Goal: Task Accomplishment & Management: Manage account settings

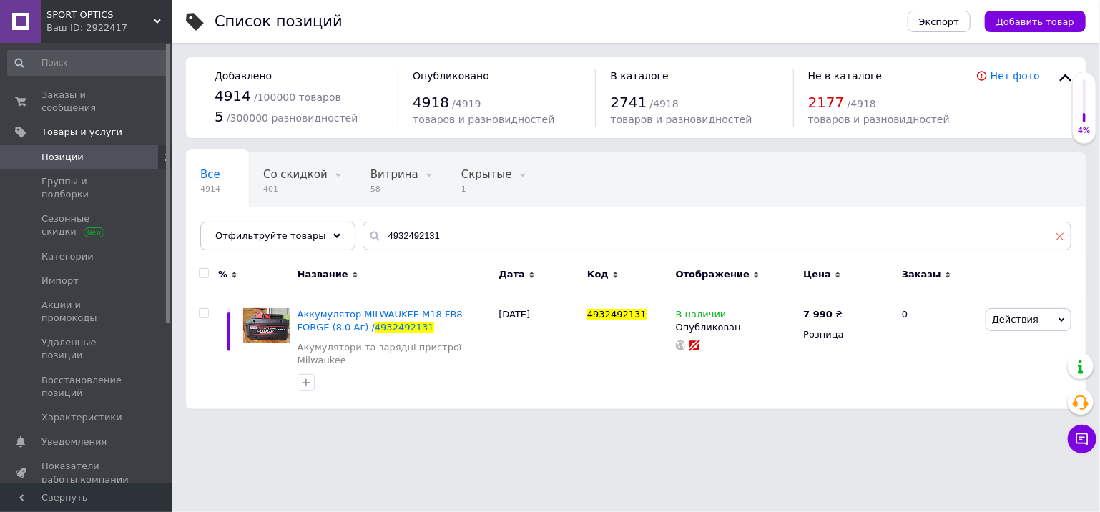
click at [1062, 237] on icon at bounding box center [1060, 236] width 9 height 9
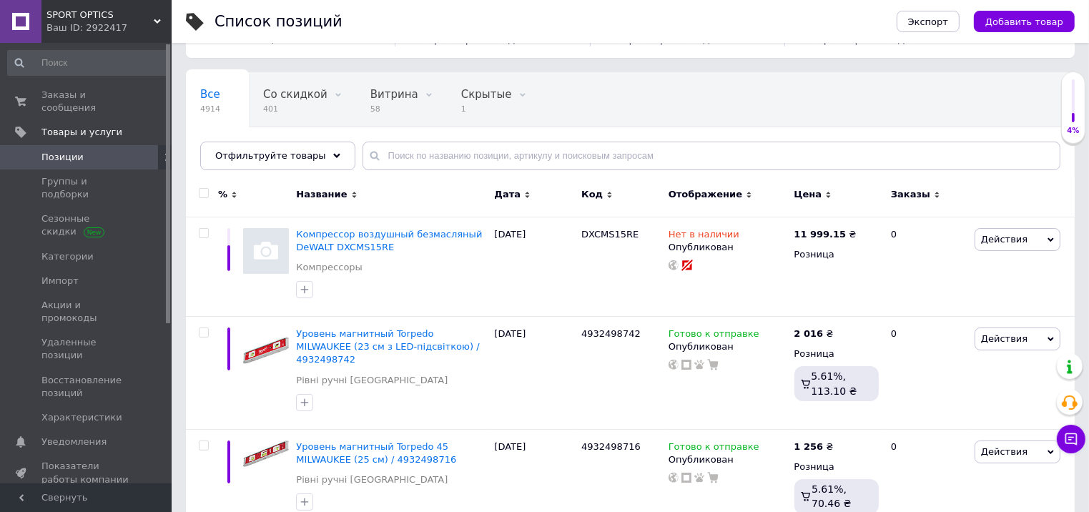
scroll to position [286, 0]
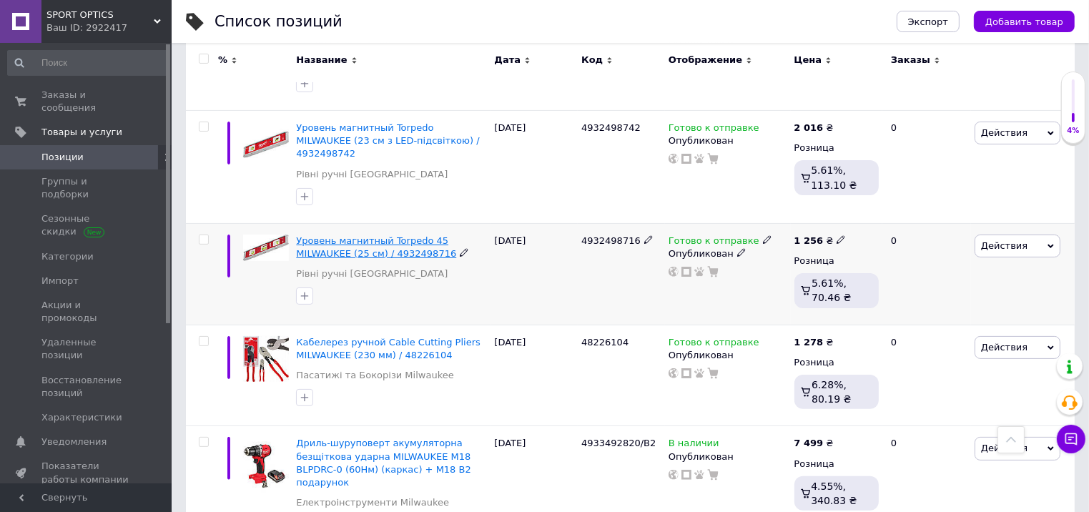
click at [350, 235] on span "Уровень магнитный Torpedo 45 MILWAUKEE (25 см) / 4932498716" at bounding box center [376, 247] width 160 height 24
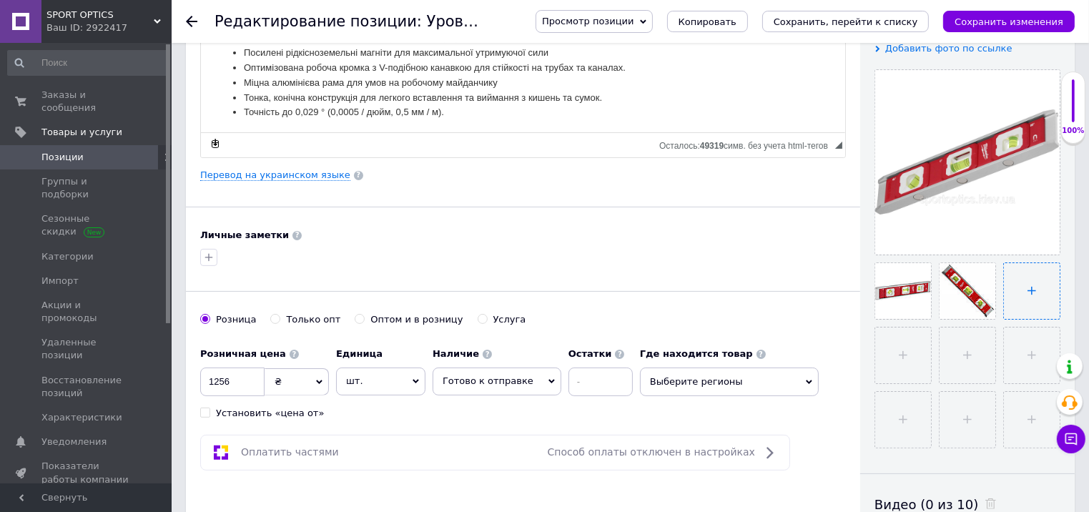
click at [1032, 292] on input "file" at bounding box center [1032, 291] width 56 height 56
type input "C:\fakepath\IMG_20250812_165003~2.jpg"
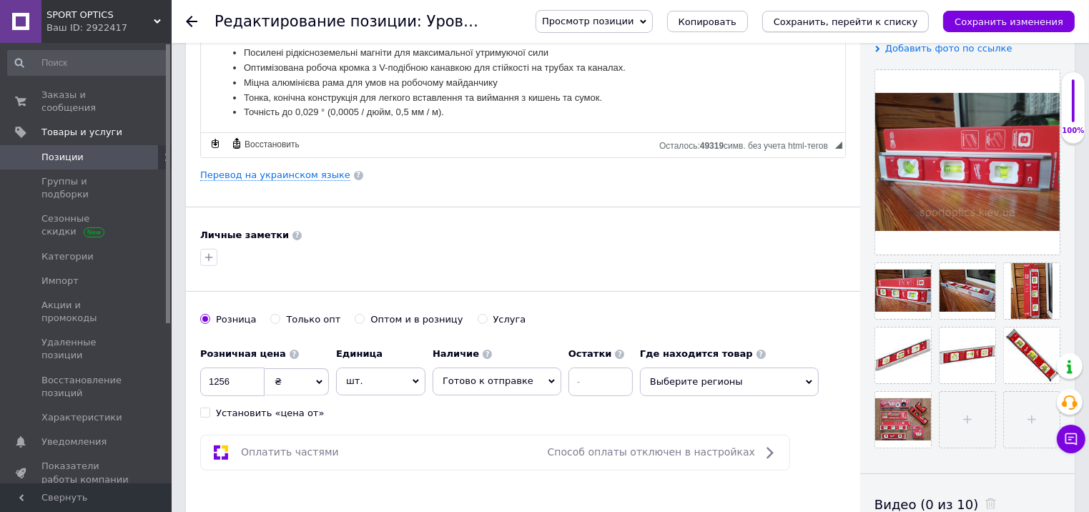
click at [852, 19] on icon "Сохранить, перейти к списку" at bounding box center [846, 21] width 144 height 11
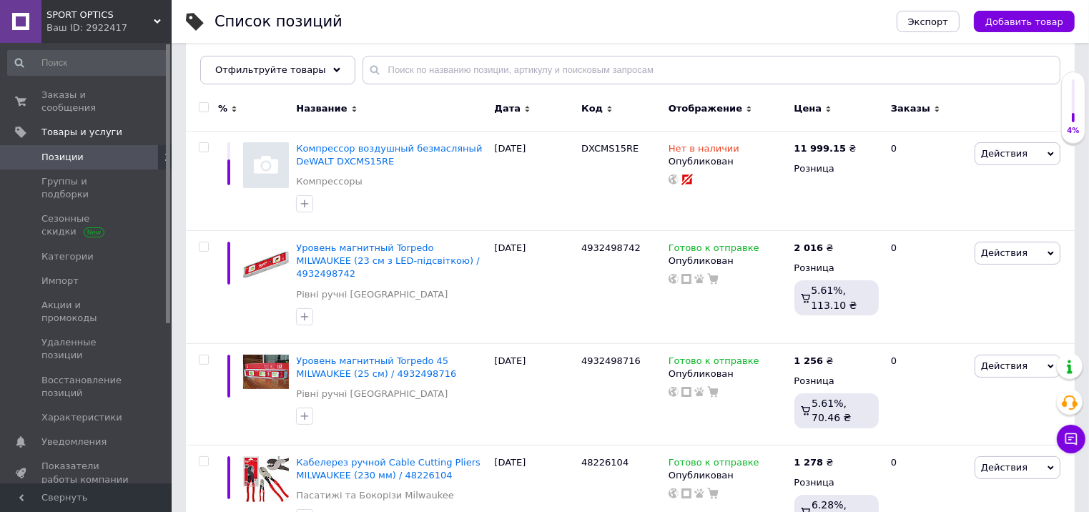
scroll to position [215, 0]
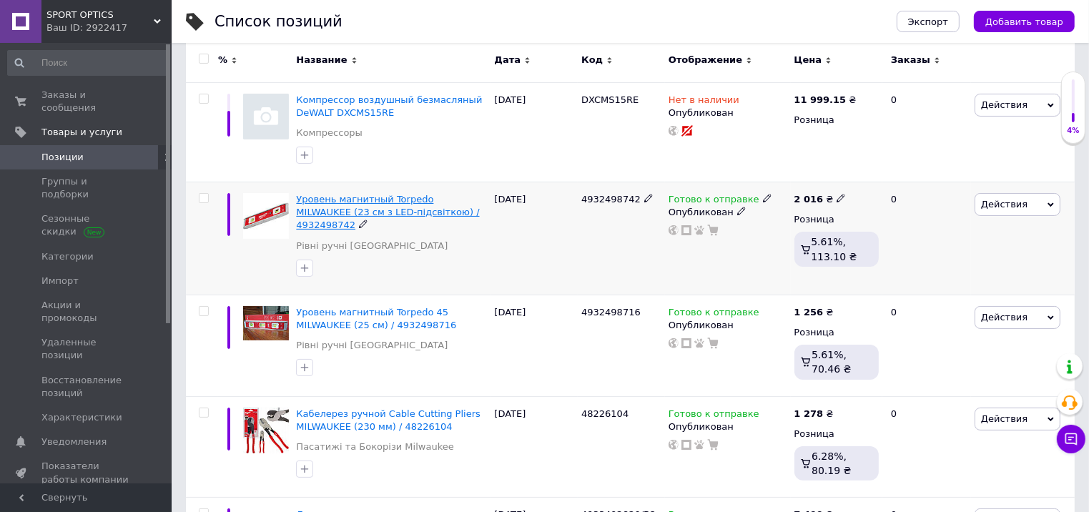
click at [349, 201] on span "Уровень магнитный Torpedo MILWAUKEE (23 см з LED-підсвіткою) / 4932498742" at bounding box center [387, 212] width 183 height 36
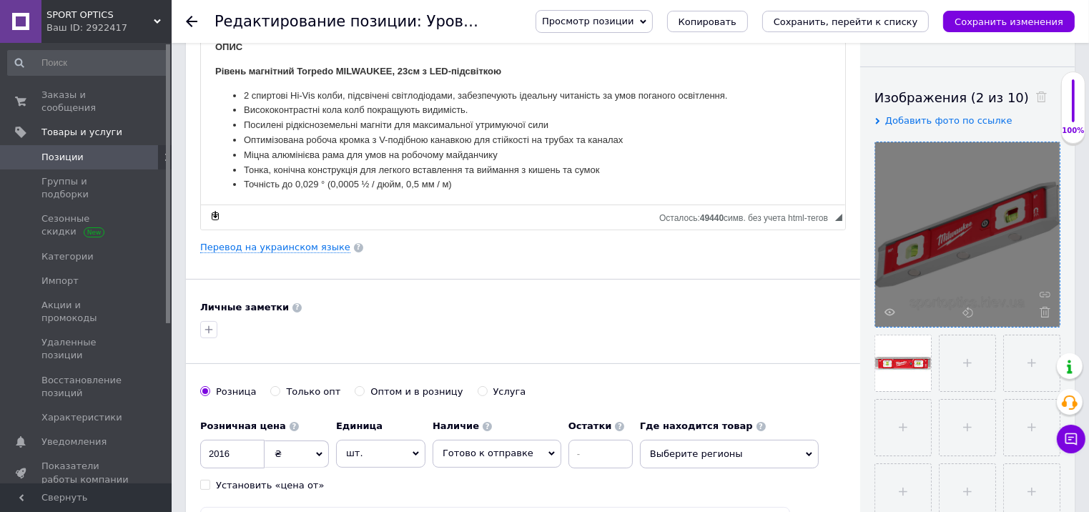
scroll to position [215, 0]
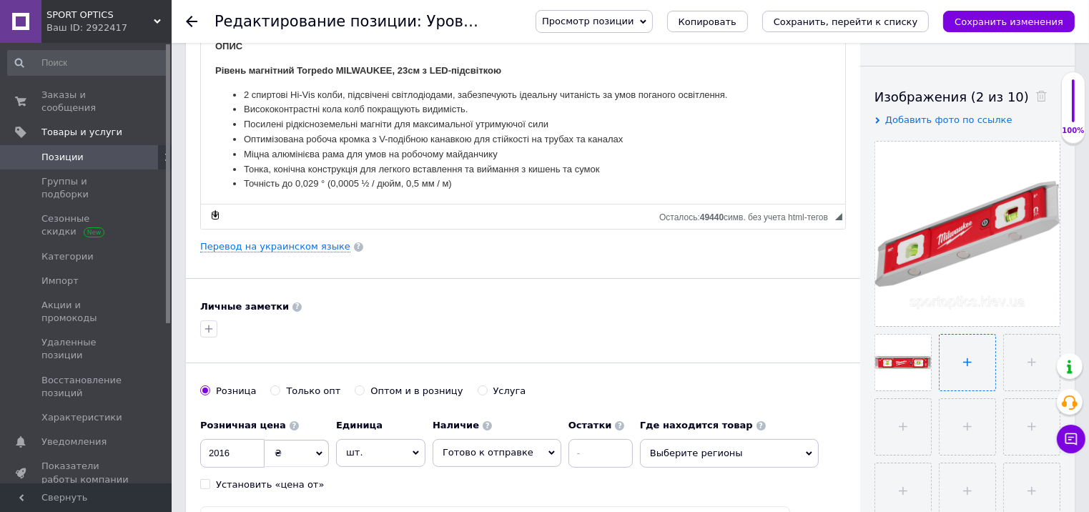
click at [968, 363] on input "file" at bounding box center [968, 363] width 56 height 56
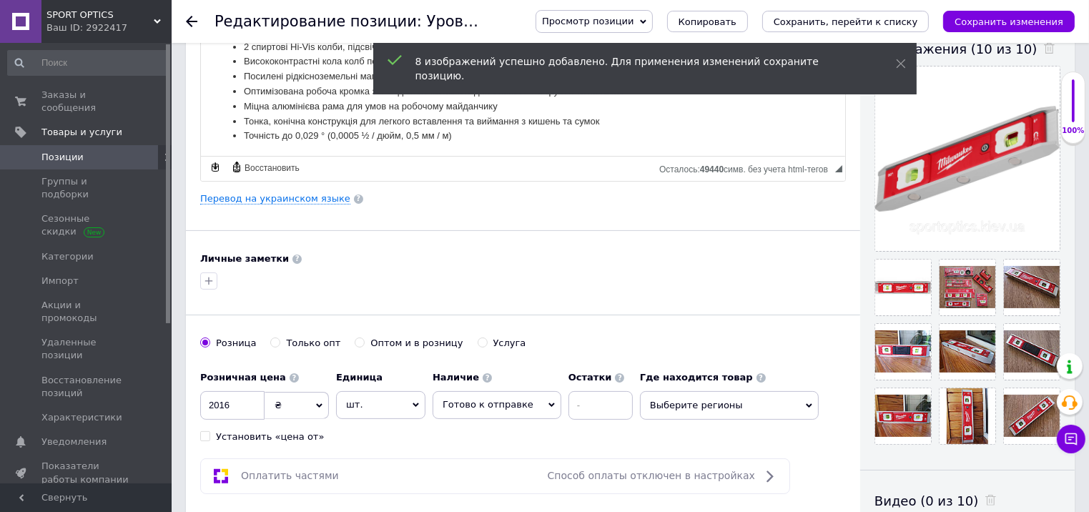
scroll to position [286, 0]
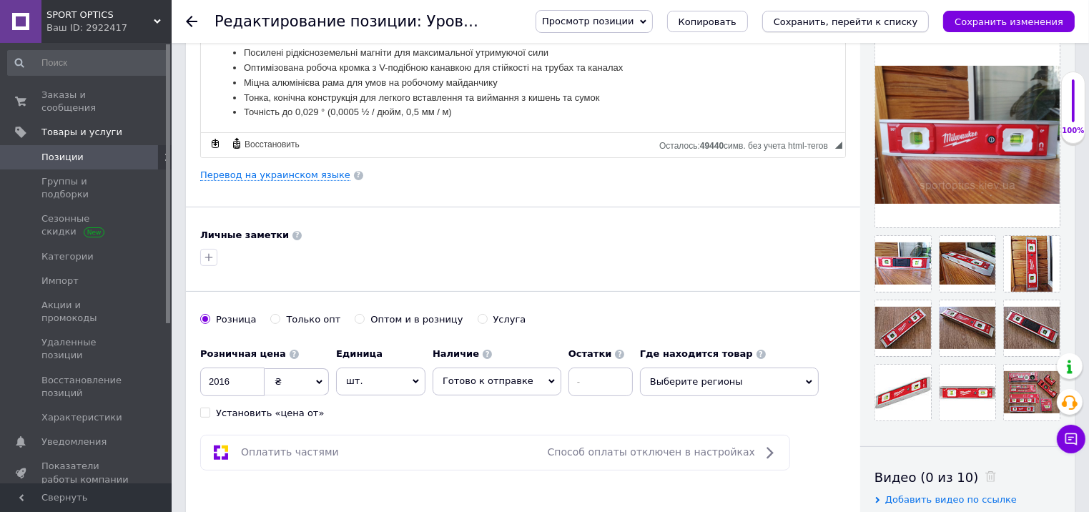
click at [872, 22] on icon "Сохранить, перейти к списку" at bounding box center [846, 21] width 144 height 11
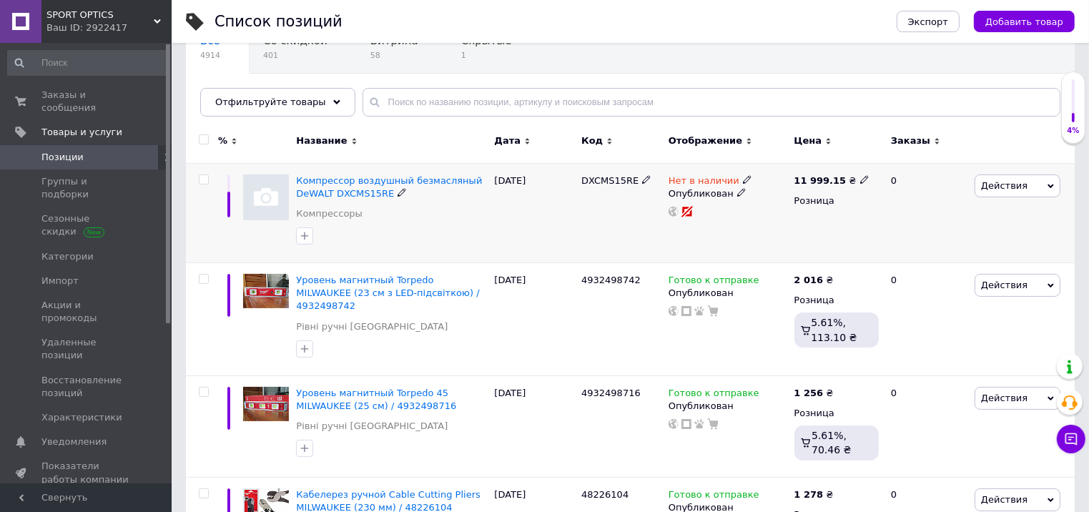
scroll to position [215, 0]
